Goal: Task Accomplishment & Management: Manage account settings

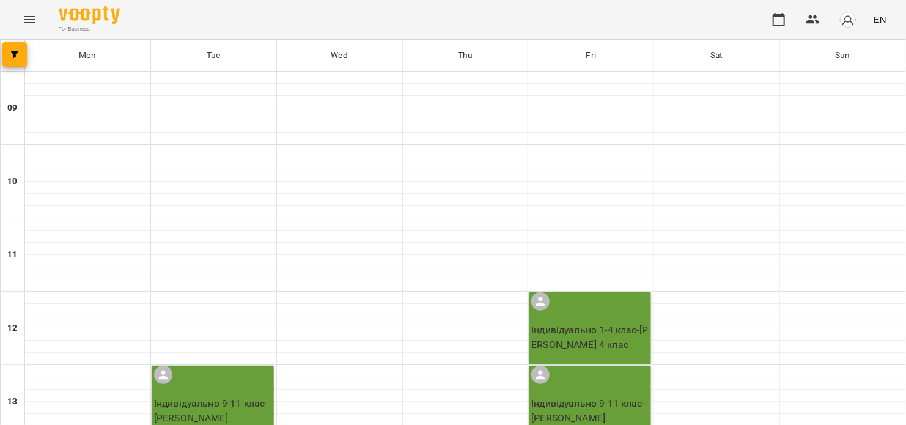
scroll to position [326, 0]
click at [785, 25] on icon "button" at bounding box center [779, 19] width 12 height 13
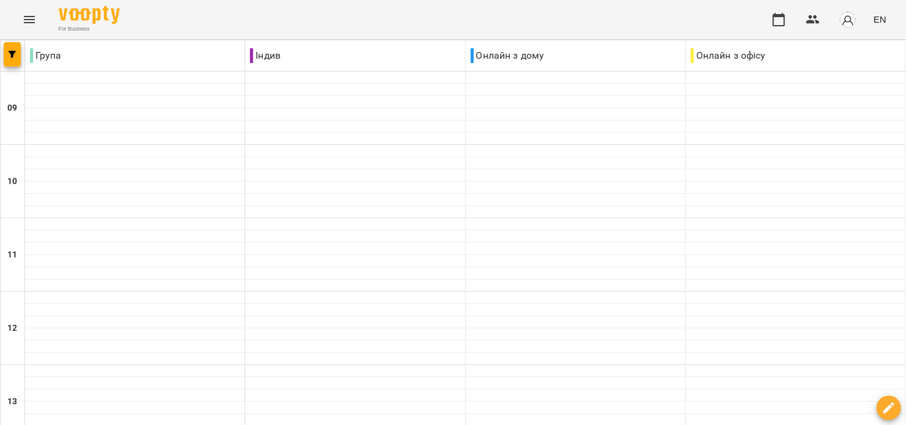
scroll to position [489, 0]
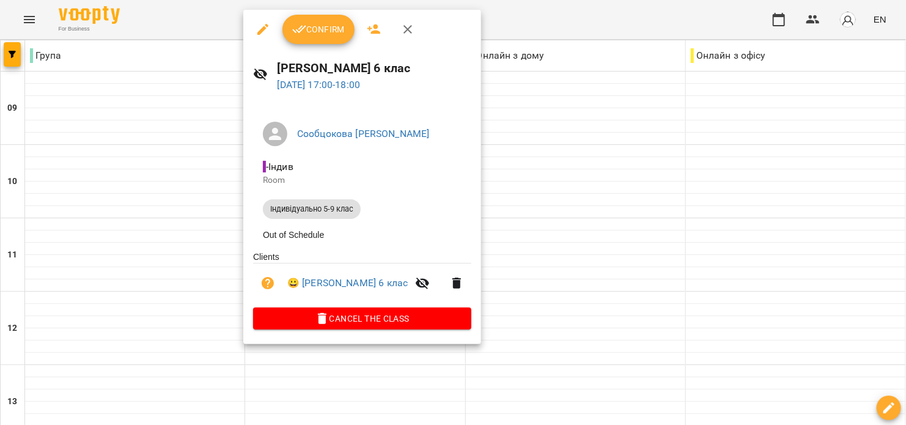
click at [333, 41] on button "Confirm" at bounding box center [318, 29] width 72 height 29
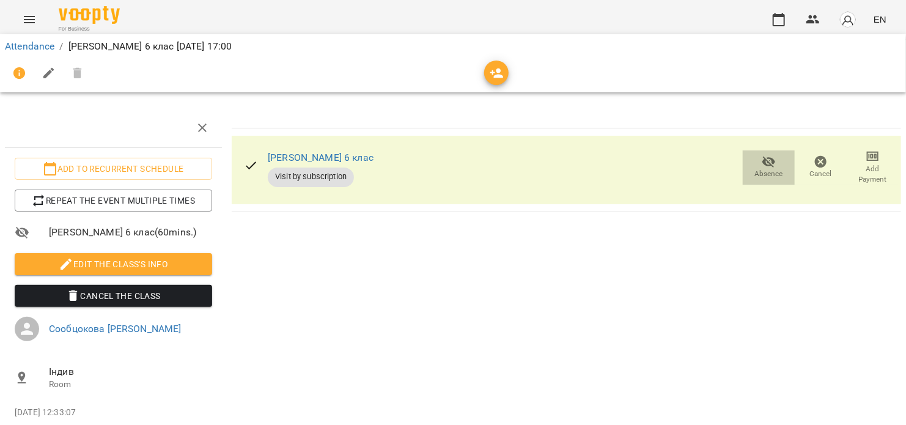
click at [762, 169] on span "Absence" at bounding box center [769, 174] width 28 height 10
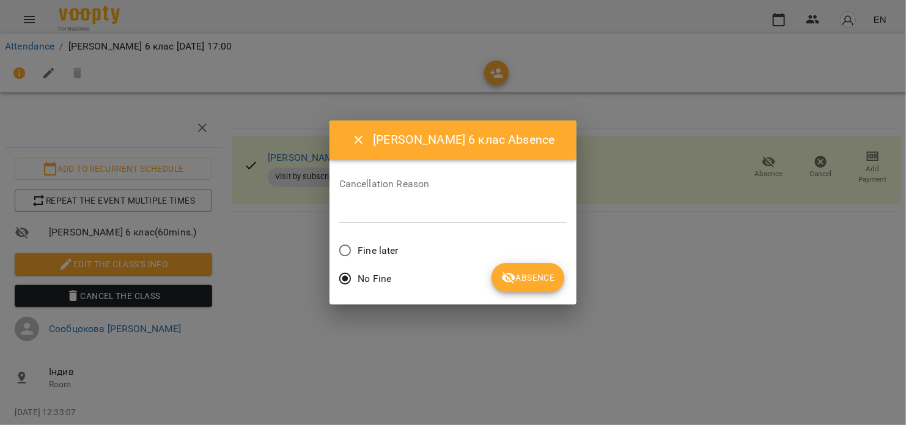
click at [518, 273] on span "Absence" at bounding box center [527, 277] width 53 height 15
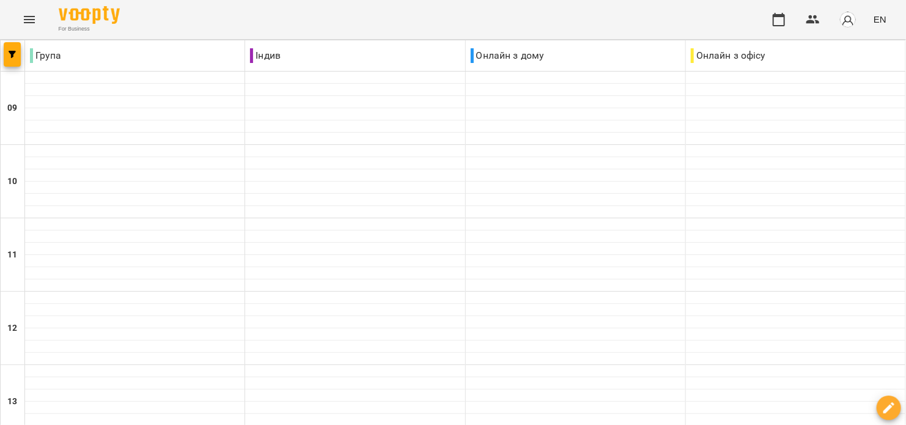
scroll to position [489, 0]
drag, startPoint x: 609, startPoint y: 344, endPoint x: 614, endPoint y: 350, distance: 7.5
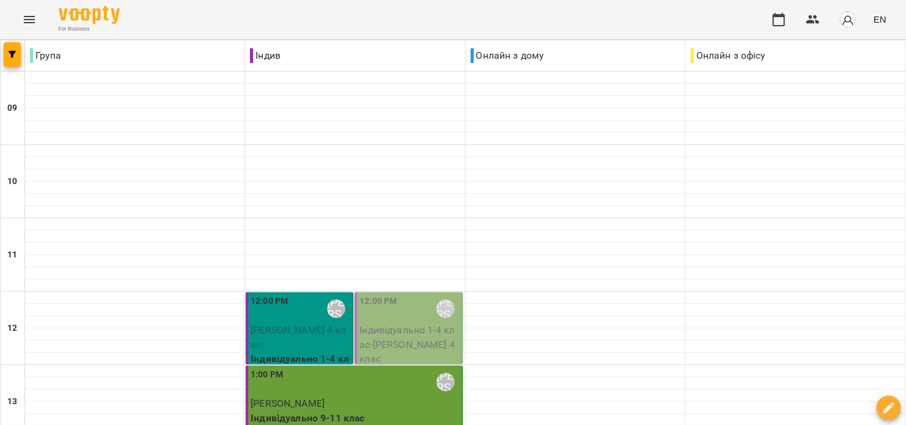
scroll to position [163, 0]
drag, startPoint x: 322, startPoint y: 171, endPoint x: 303, endPoint y: 172, distance: 19.6
click at [303, 324] on span "[PERSON_NAME] 4 клас" at bounding box center [298, 337] width 95 height 26
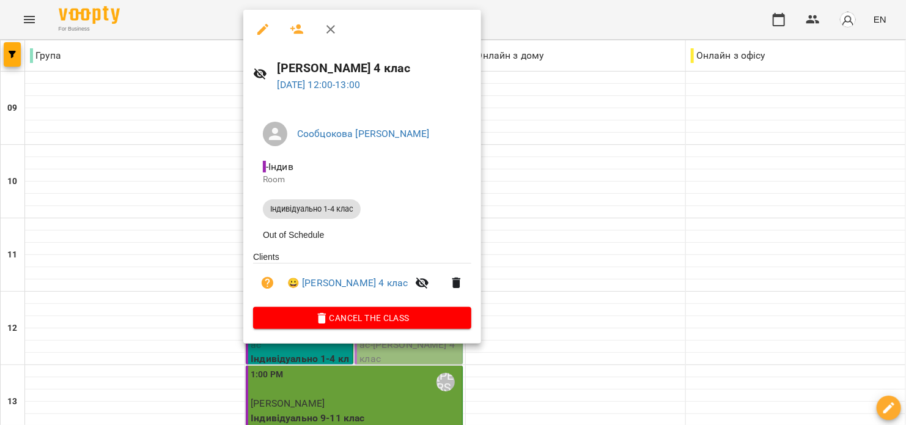
click at [329, 333] on div "[PERSON_NAME] [PERSON_NAME] Room Індивідуально 1-4 клас Out of Schedule Clients…" at bounding box center [362, 223] width 238 height 242
click at [330, 329] on button "Cancel the class" at bounding box center [362, 318] width 218 height 22
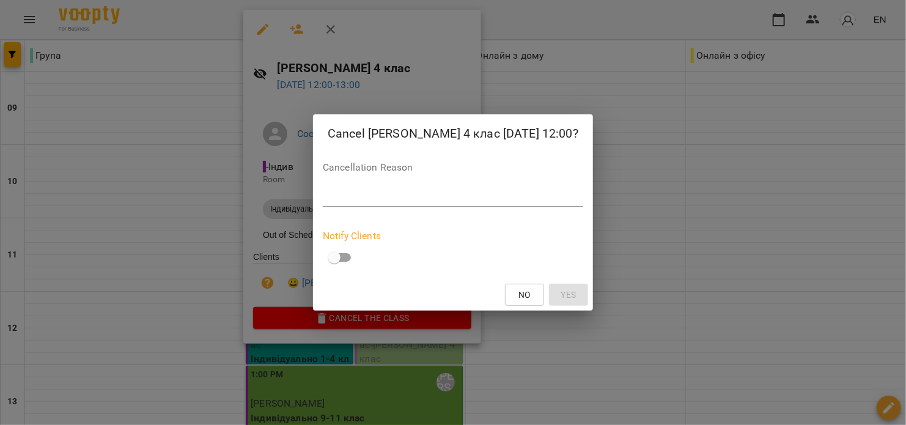
click at [354, 193] on textarea at bounding box center [453, 197] width 260 height 12
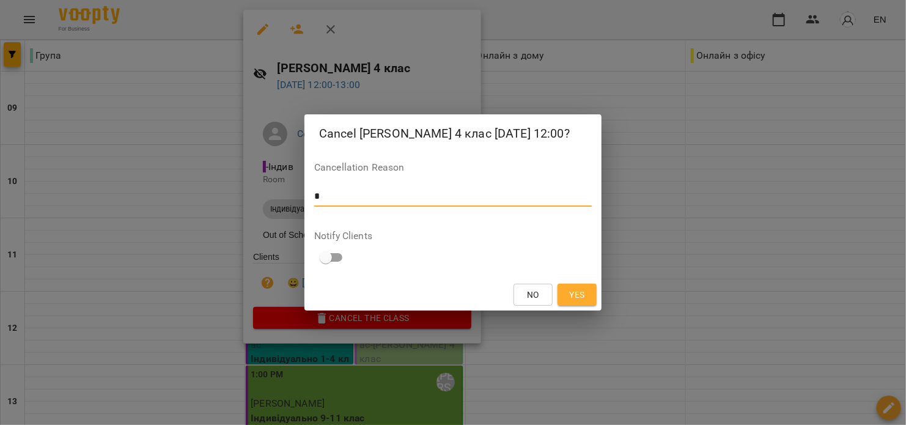
type textarea "*"
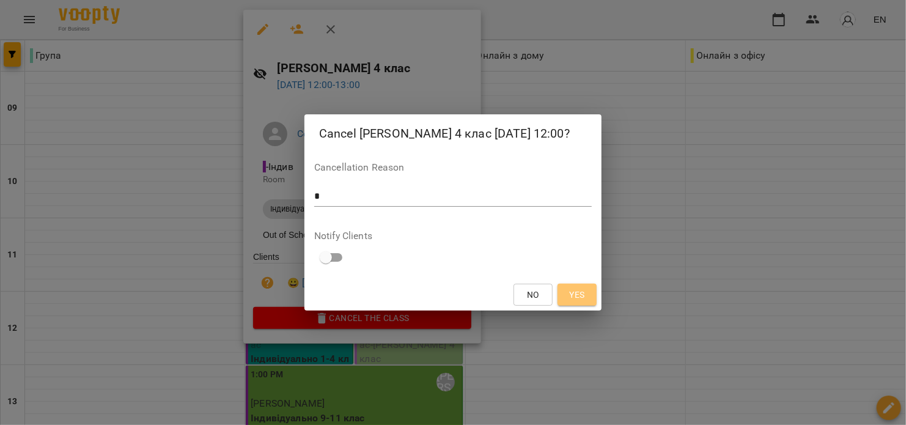
click at [576, 298] on span "Yes" at bounding box center [576, 294] width 15 height 15
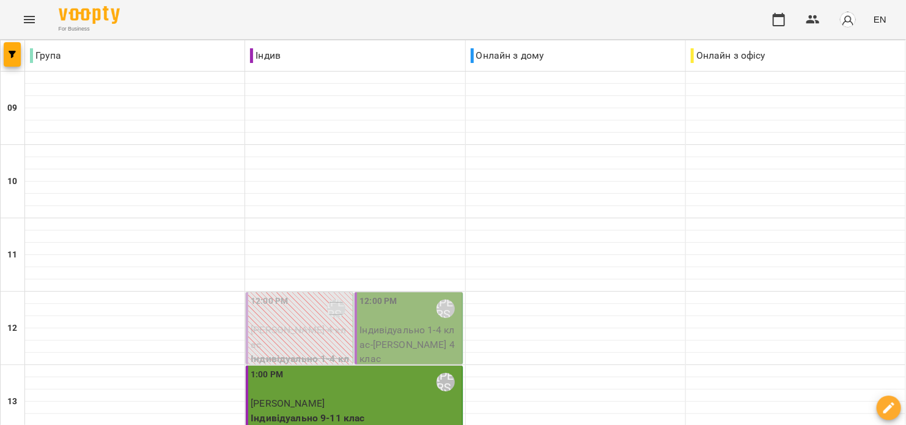
drag, startPoint x: 401, startPoint y: 179, endPoint x: 389, endPoint y: 187, distance: 14.6
click at [389, 323] on p "Індивідуально 1-4 клас - [PERSON_NAME] 4 клас" at bounding box center [409, 344] width 100 height 43
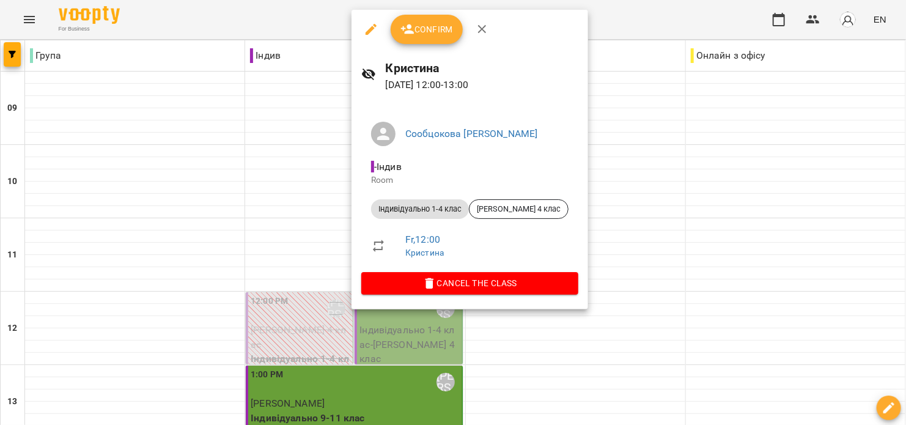
click at [425, 29] on span "Confirm" at bounding box center [426, 29] width 53 height 15
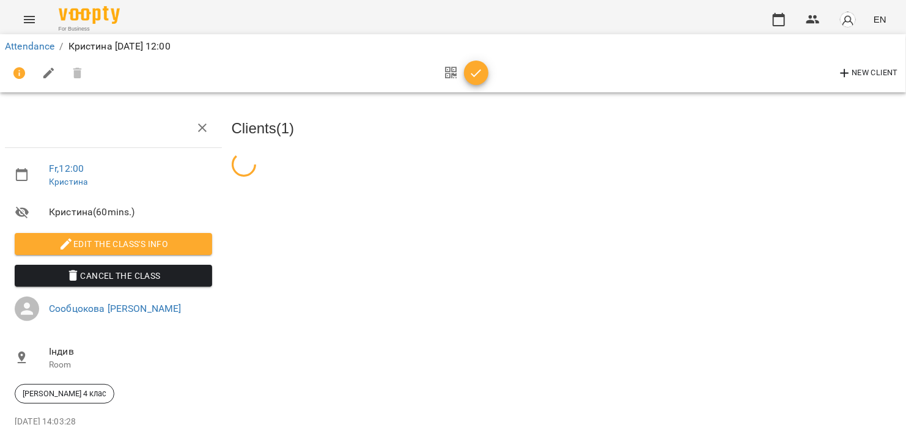
click at [473, 80] on button "button" at bounding box center [476, 73] width 24 height 24
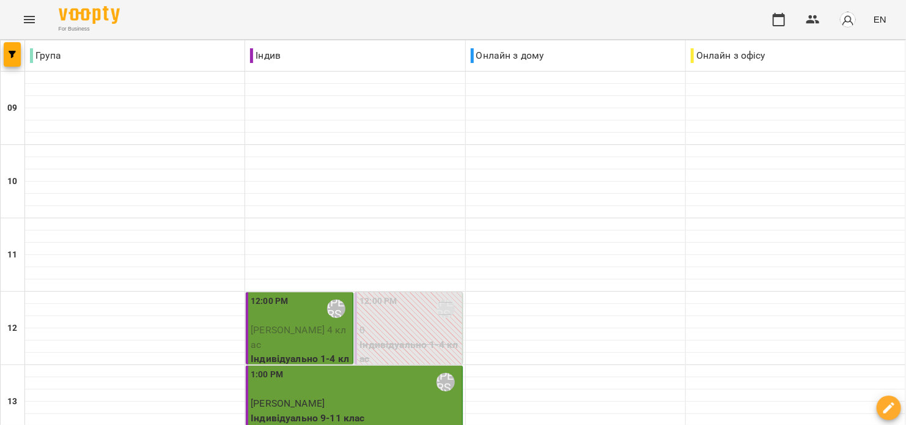
scroll to position [489, 0]
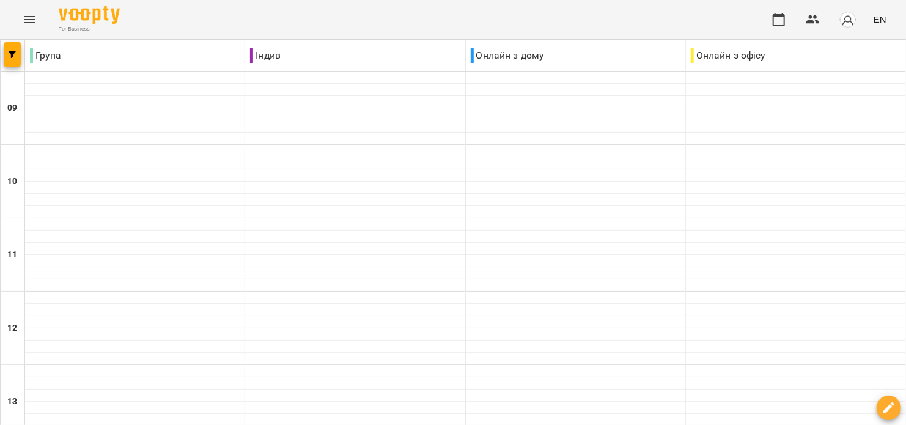
scroll to position [754, 0]
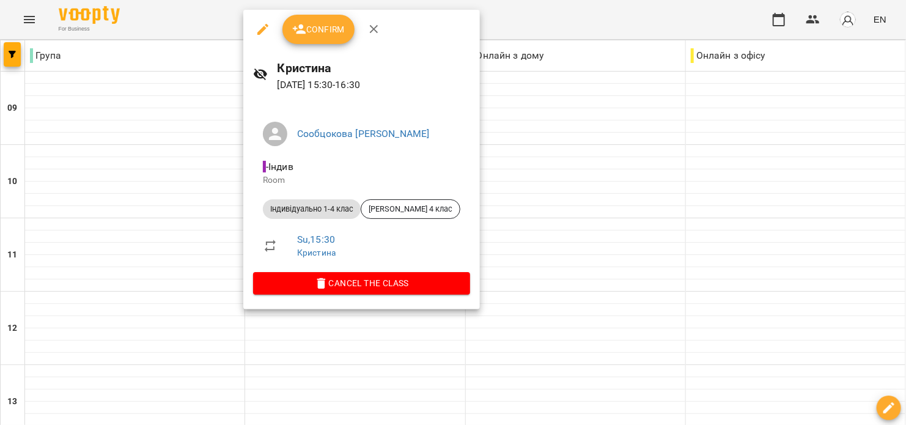
click at [311, 39] on button "Confirm" at bounding box center [318, 29] width 72 height 29
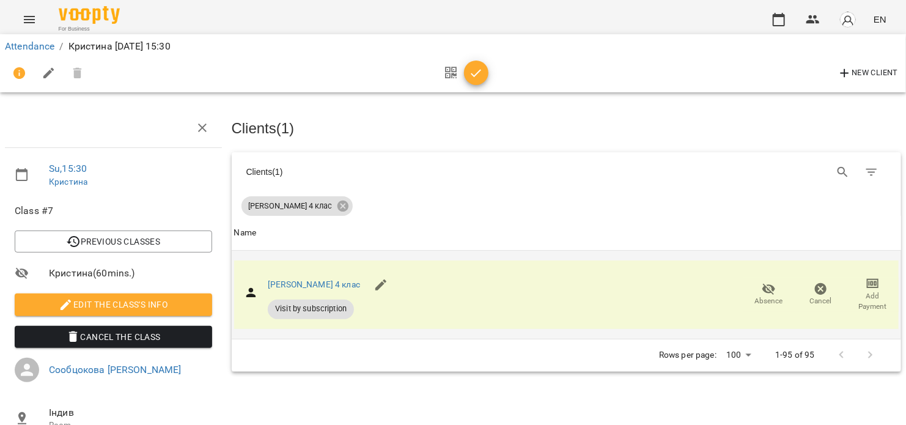
click at [762, 287] on icon "button" at bounding box center [768, 289] width 13 height 12
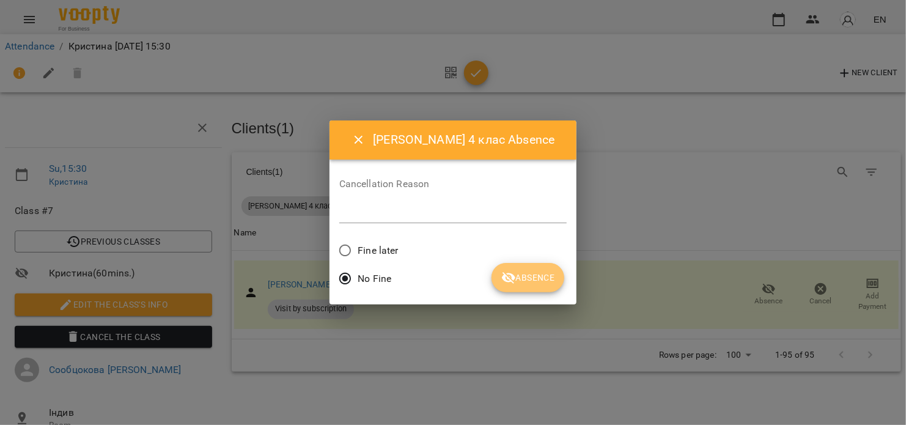
click at [532, 273] on span "Absence" at bounding box center [527, 277] width 53 height 15
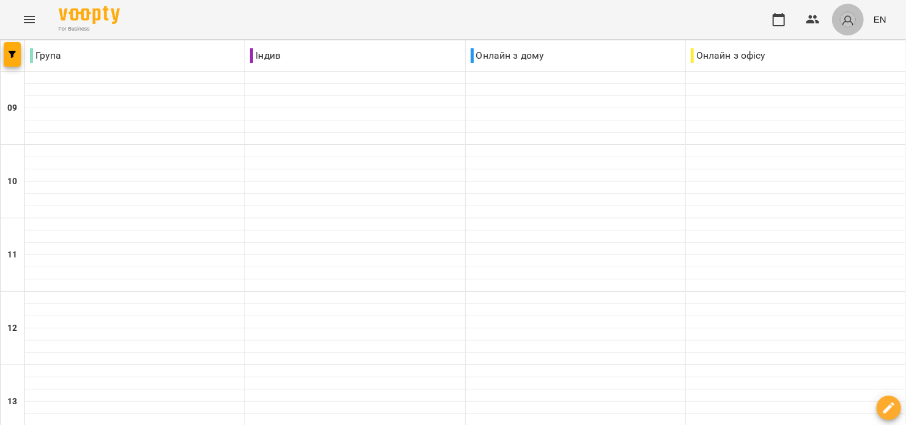
click at [851, 20] on img "button" at bounding box center [847, 19] width 17 height 17
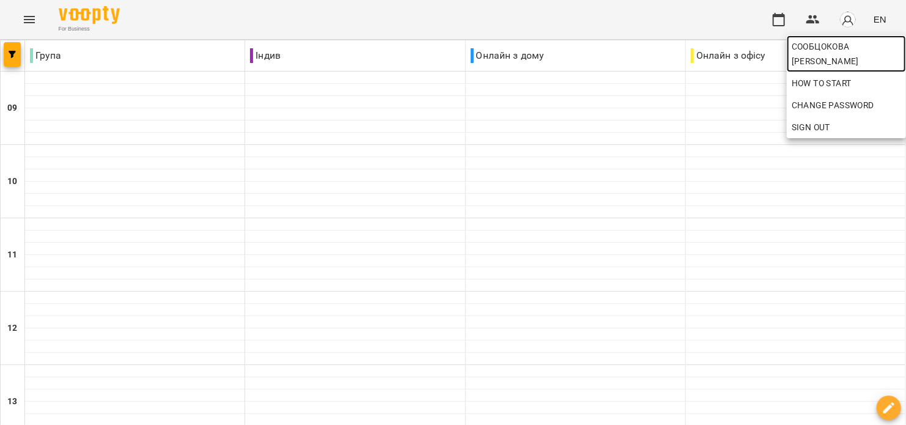
click at [826, 49] on span "Сообцокова [PERSON_NAME]" at bounding box center [846, 53] width 109 height 29
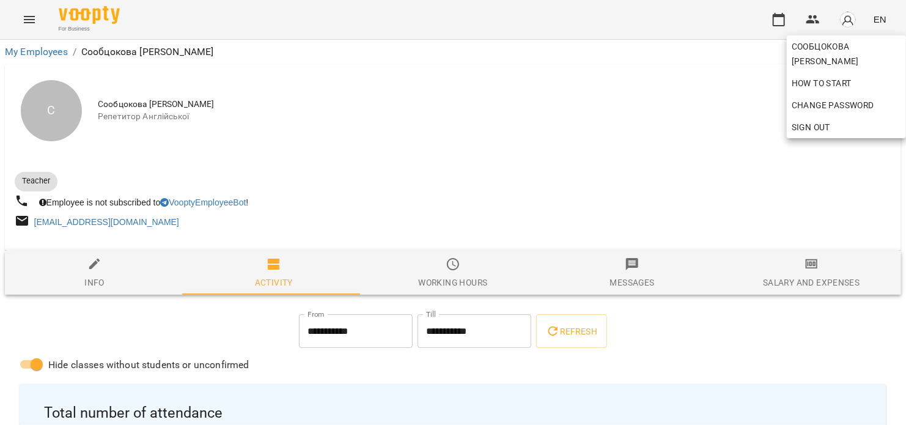
click at [774, 260] on div at bounding box center [453, 212] width 906 height 425
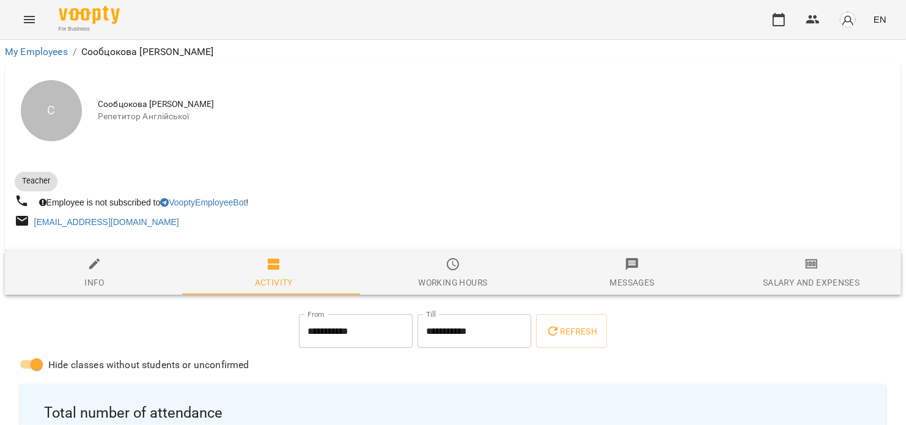
click at [772, 269] on span "Salary and Expenses" at bounding box center [811, 273] width 164 height 33
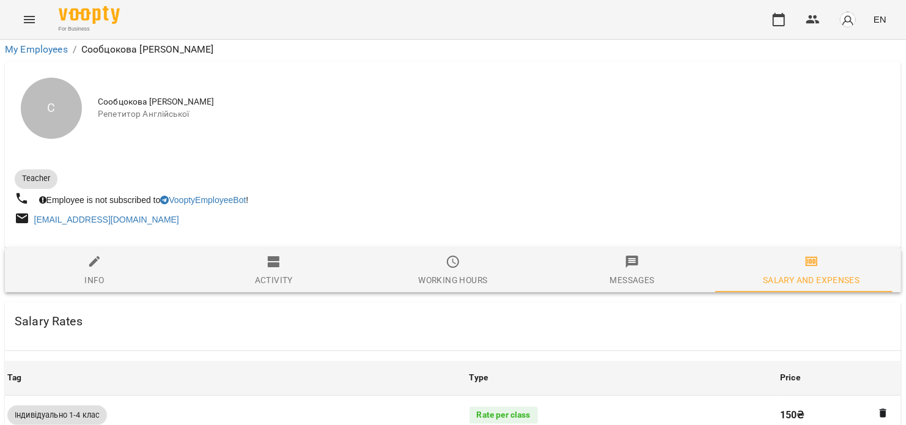
scroll to position [553, 0]
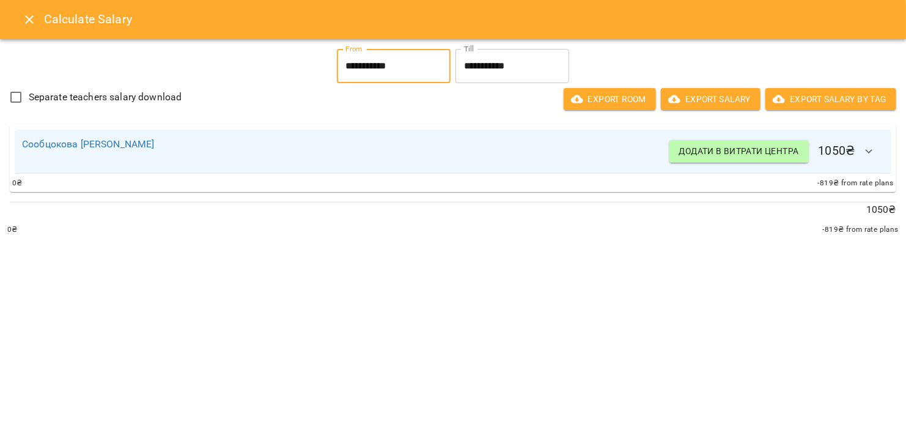
click at [345, 67] on input "**********" at bounding box center [394, 66] width 114 height 34
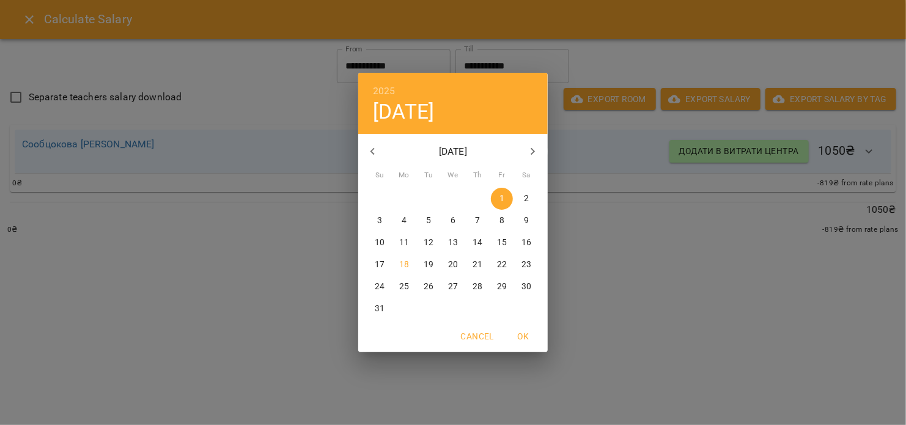
click at [558, 245] on div "2025 Fri, Aug [DATE] Mo Tu We Th Fr Sa 27 28 29 30 31 1 2 3 4 5 6 7 8 9 10 11 1…" at bounding box center [453, 212] width 906 height 425
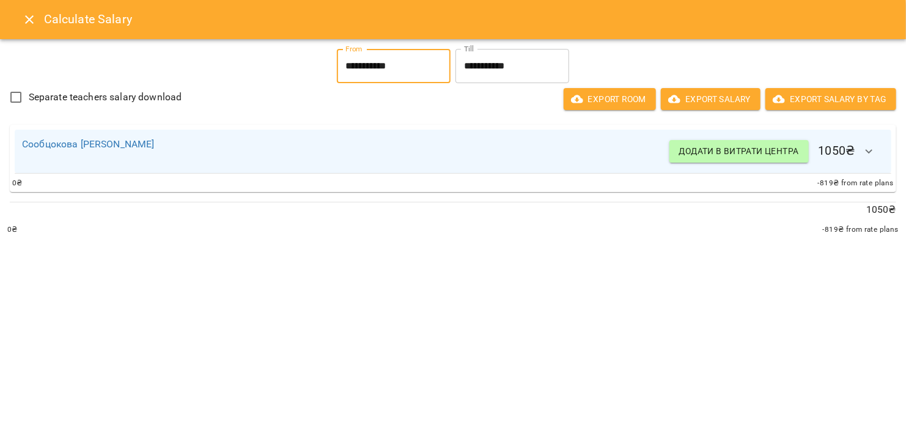
click at [29, 15] on icon "Close" at bounding box center [29, 19] width 15 height 15
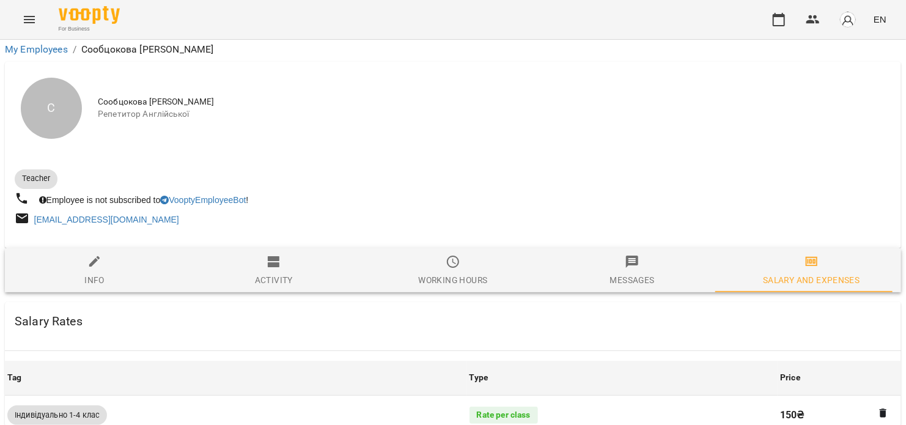
scroll to position [0, 0]
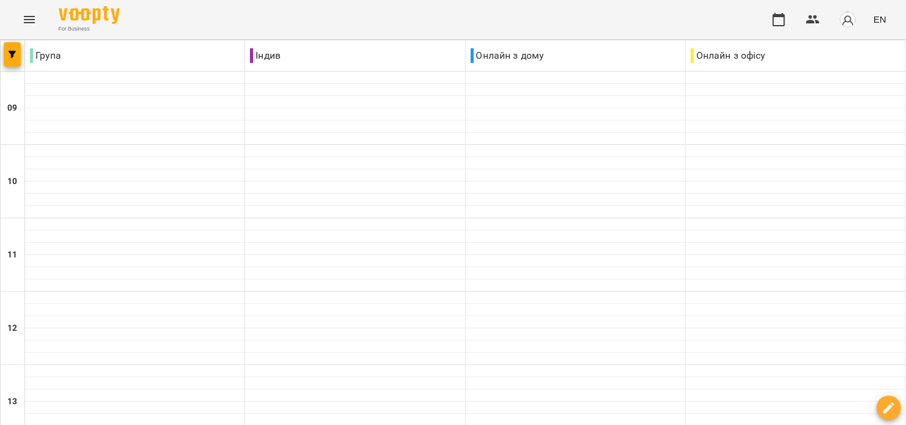
scroll to position [592, 0]
